Goal: Task Accomplishment & Management: Manage account settings

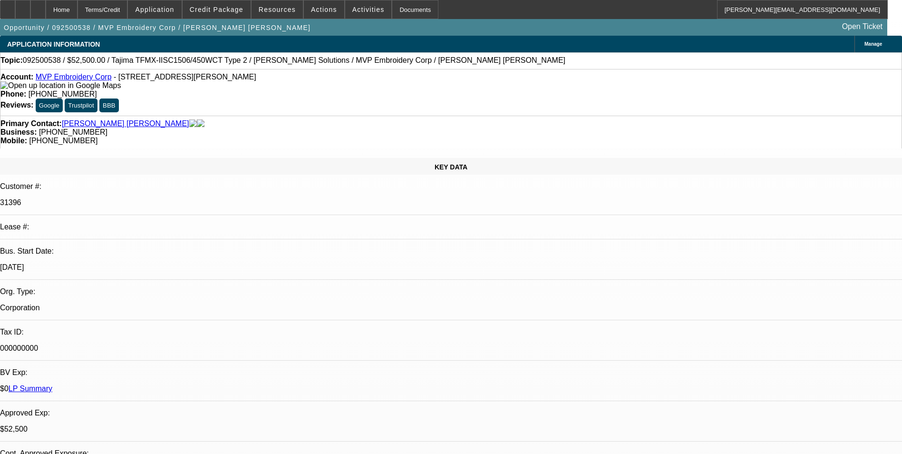
select select "0"
select select "2"
select select "0"
select select "6"
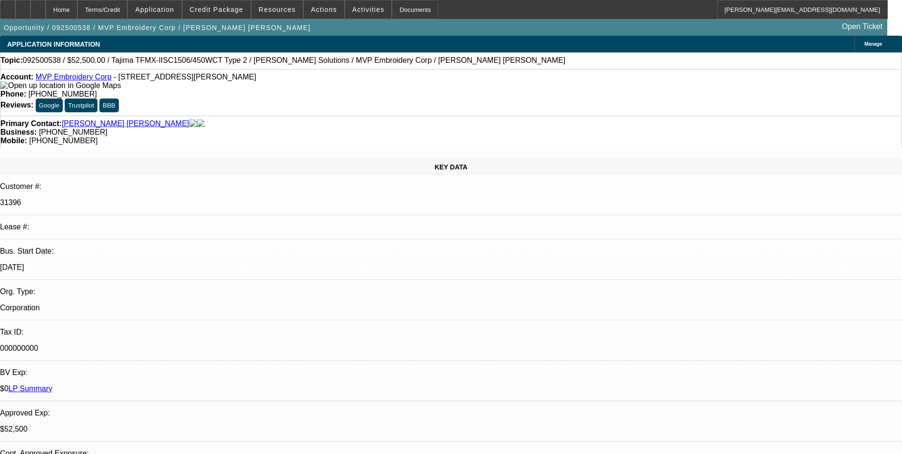
select select "0"
select select "2"
select select "0"
select select "6"
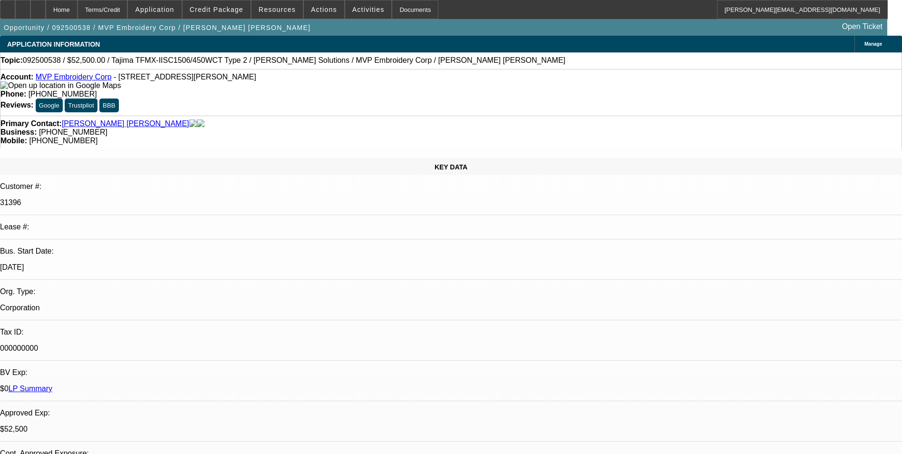
select select "0"
select select "2"
select select "0"
select select "6"
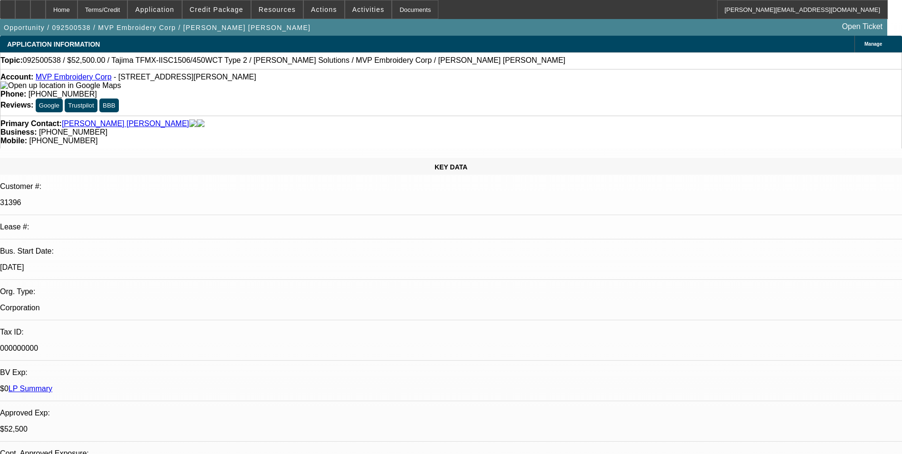
select select "0"
select select "2"
select select "0"
select select "6"
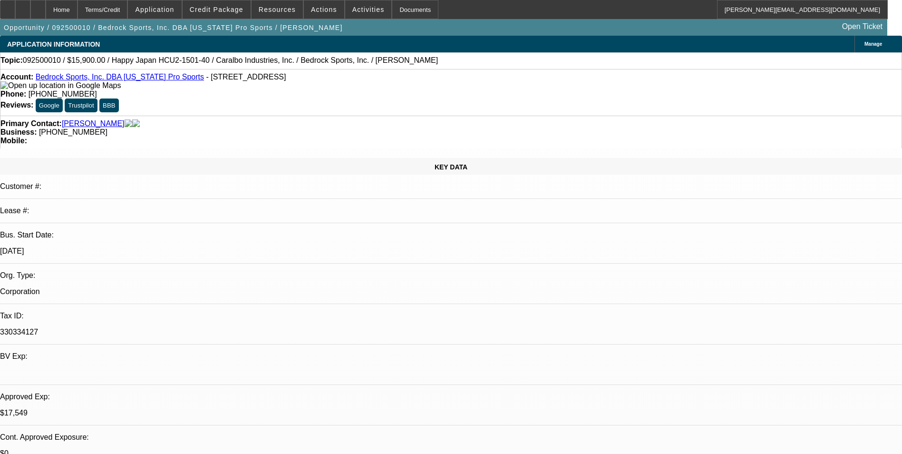
select select "0"
select select "0.1"
select select "4"
select select "0"
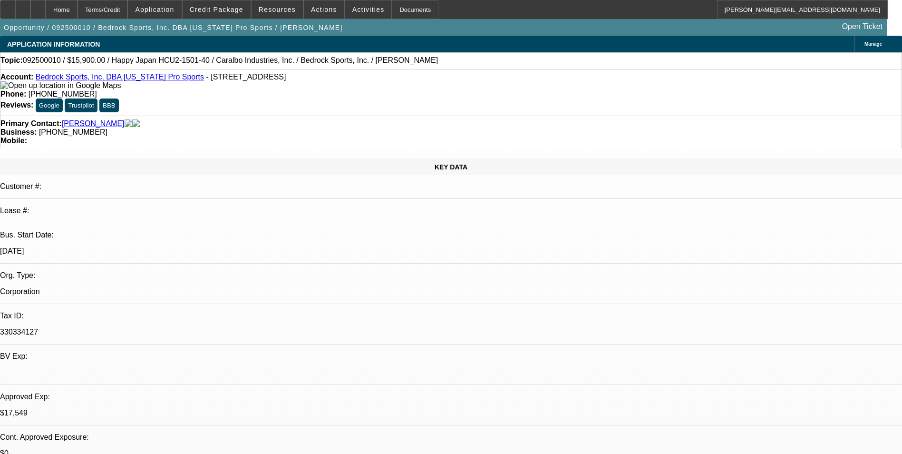
select select "0"
select select "0.1"
select select "4"
select select "0"
select select "2"
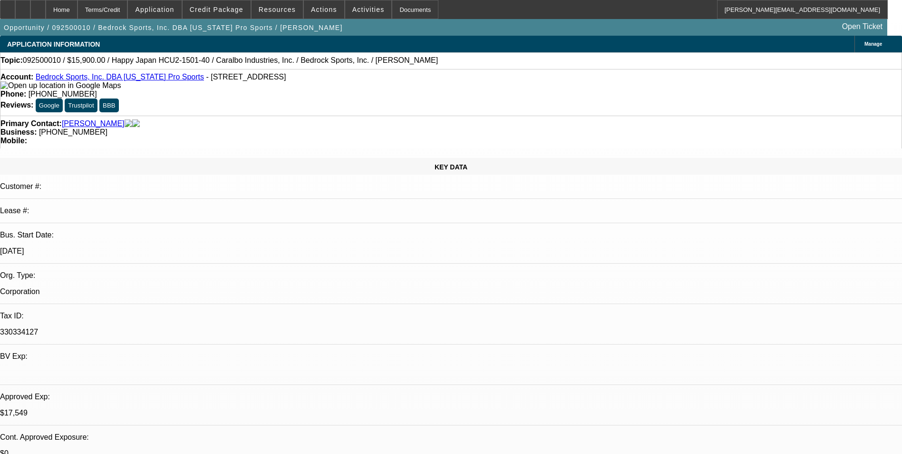
select select "2"
select select "0.1"
select select "4"
select select "0"
select select "2"
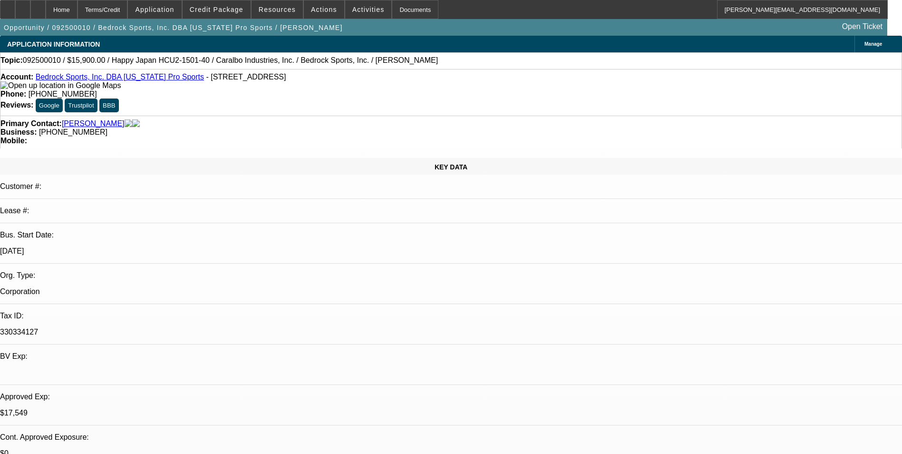
select select "2"
select select "0.1"
select select "4"
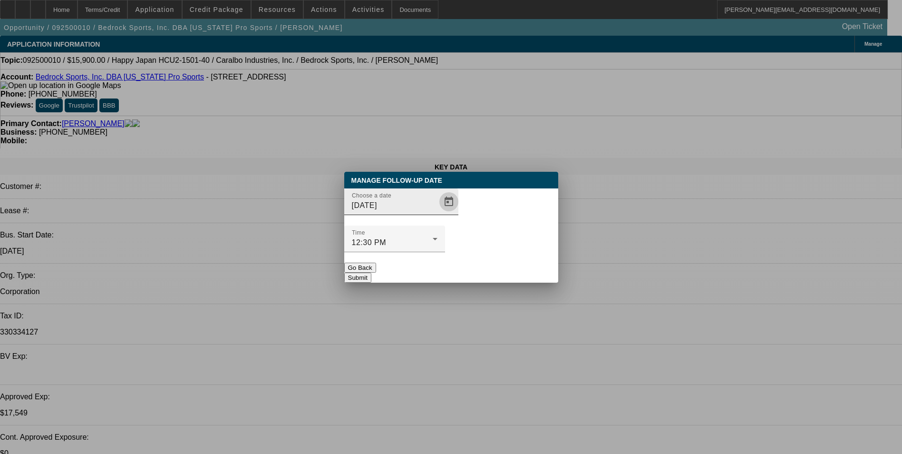
click at [438, 213] on span "Open calendar" at bounding box center [449, 201] width 23 height 23
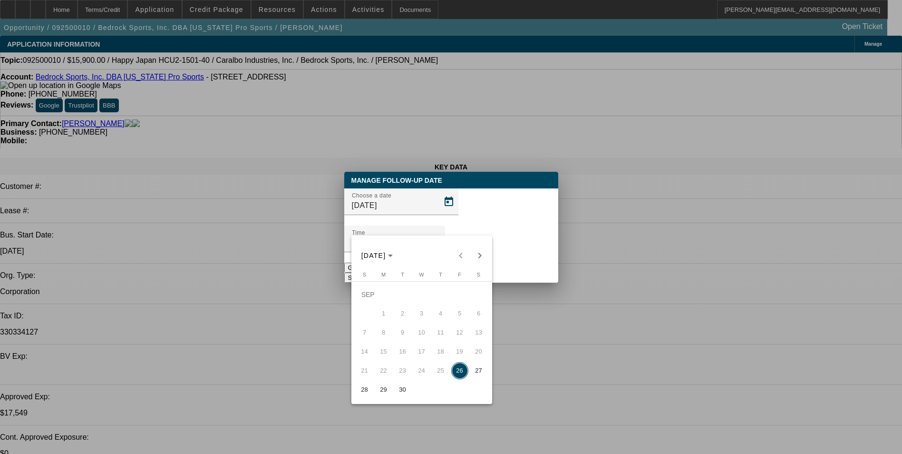
click at [383, 390] on span "29" at bounding box center [383, 389] width 17 height 17
type input "9/29/2025"
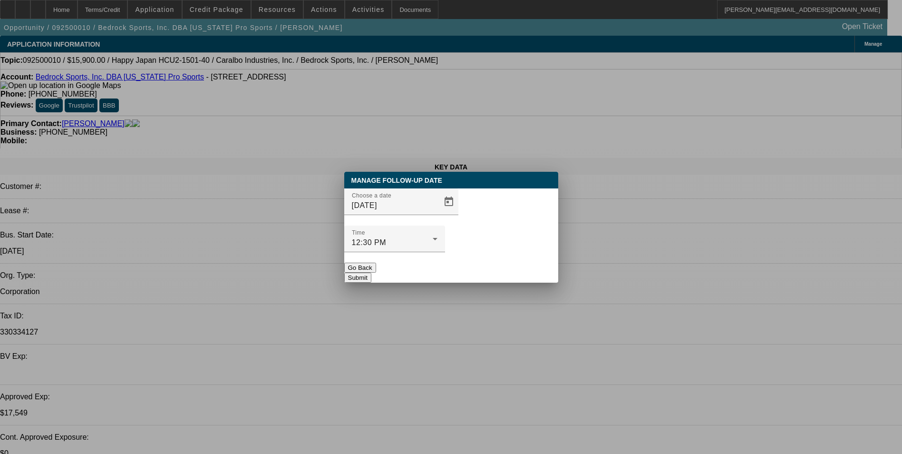
click at [371, 272] on button "Submit" at bounding box center [357, 277] width 27 height 10
